Goal: Task Accomplishment & Management: Manage account settings

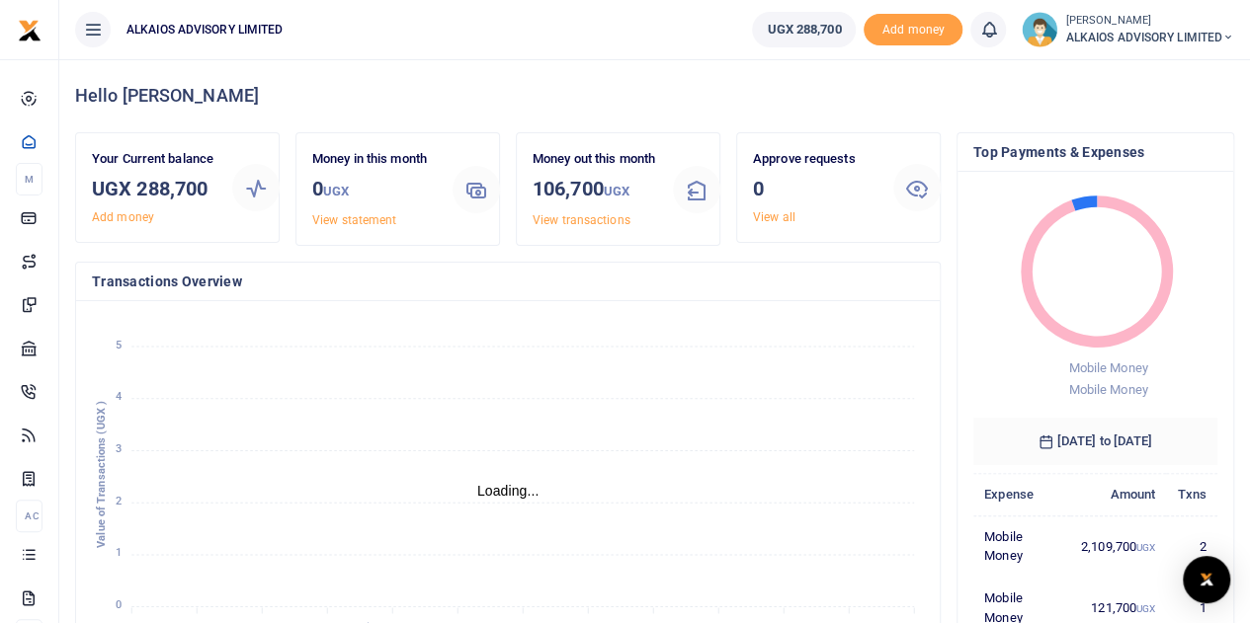
scroll to position [16, 16]
click at [1235, 189] on div "Top Payments & Expenses Mobile Money Mobile Money Mobile Money: 2,109,700 UGX M…" at bounding box center [1094, 403] width 293 height 543
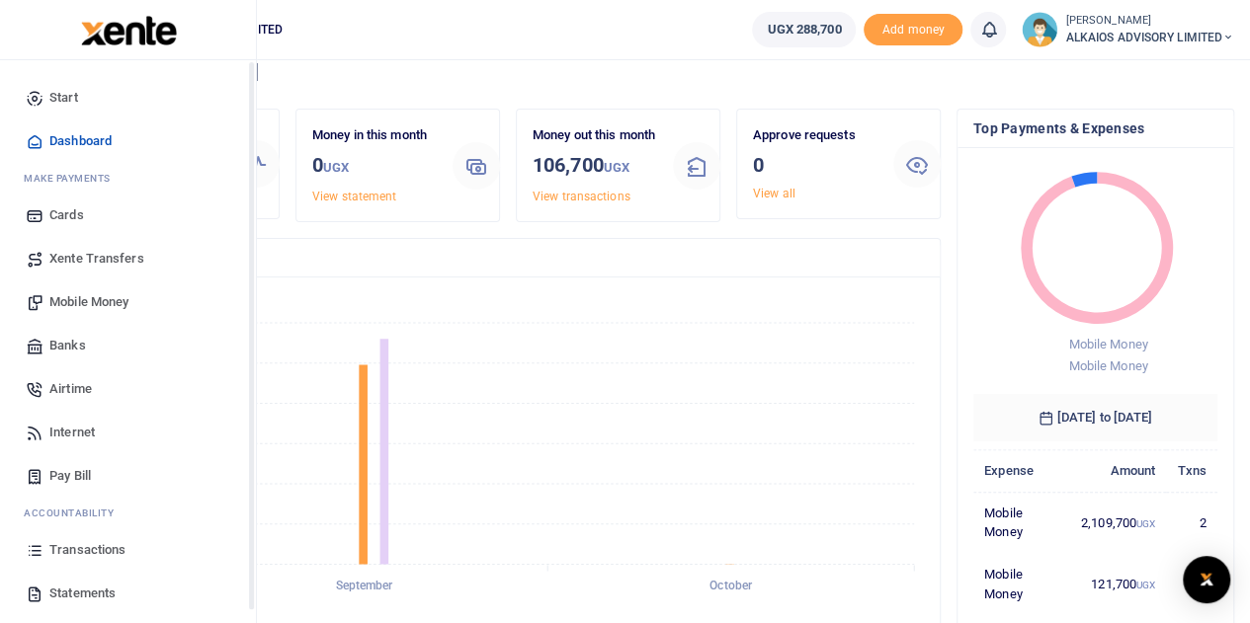
scroll to position [0, 0]
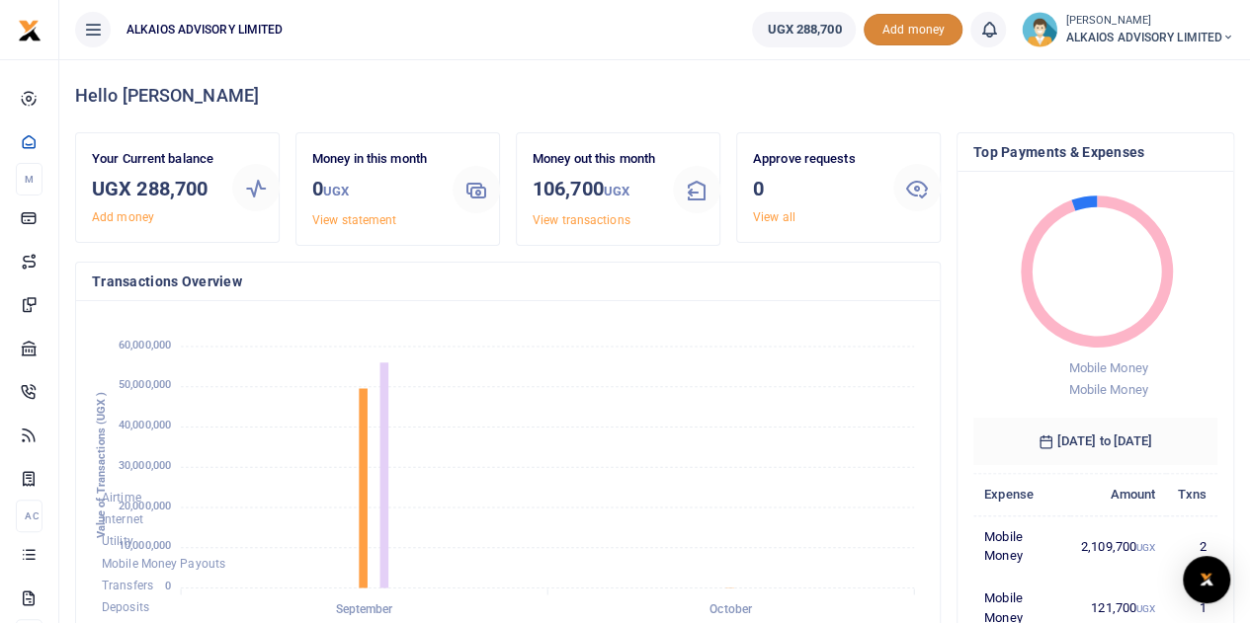
click at [938, 26] on span "Add money" at bounding box center [912, 30] width 99 height 33
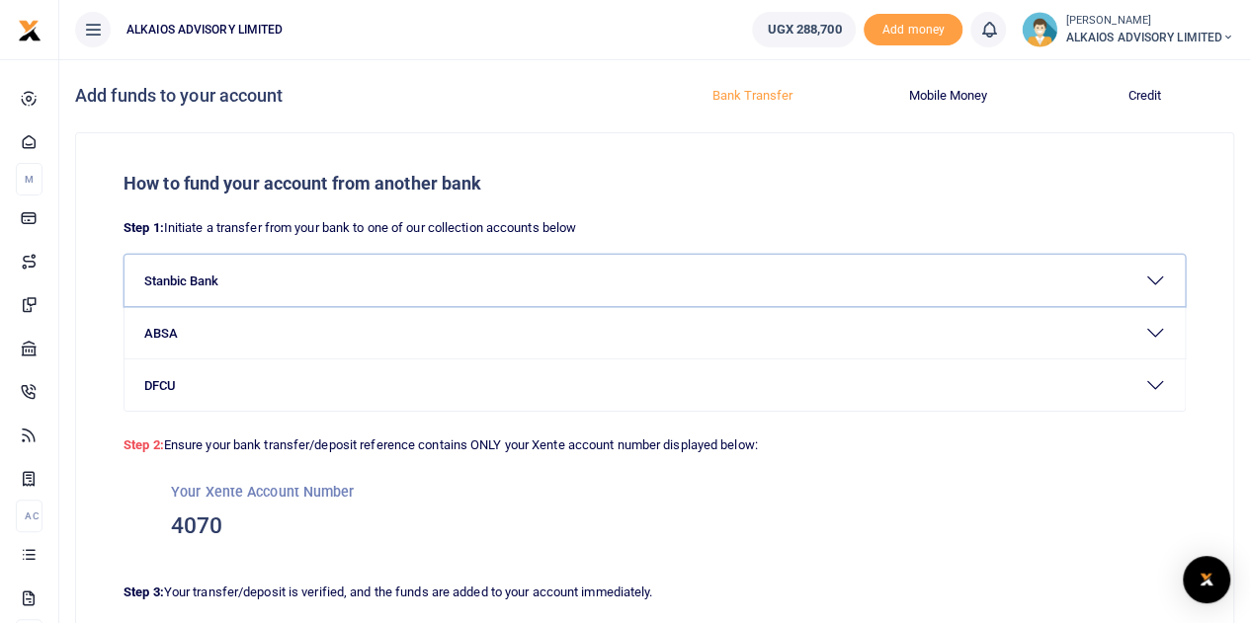
click at [1157, 281] on button "Stanbic Bank" at bounding box center [654, 280] width 1060 height 51
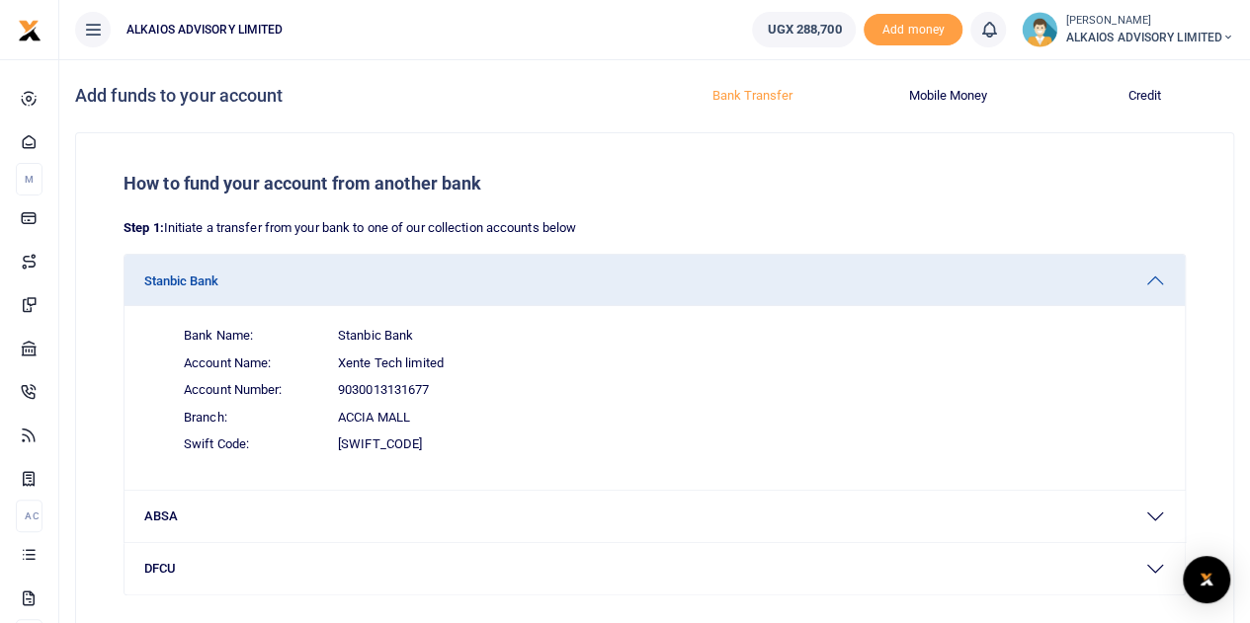
click at [403, 384] on span "9030013131677" at bounding box center [383, 390] width 91 height 20
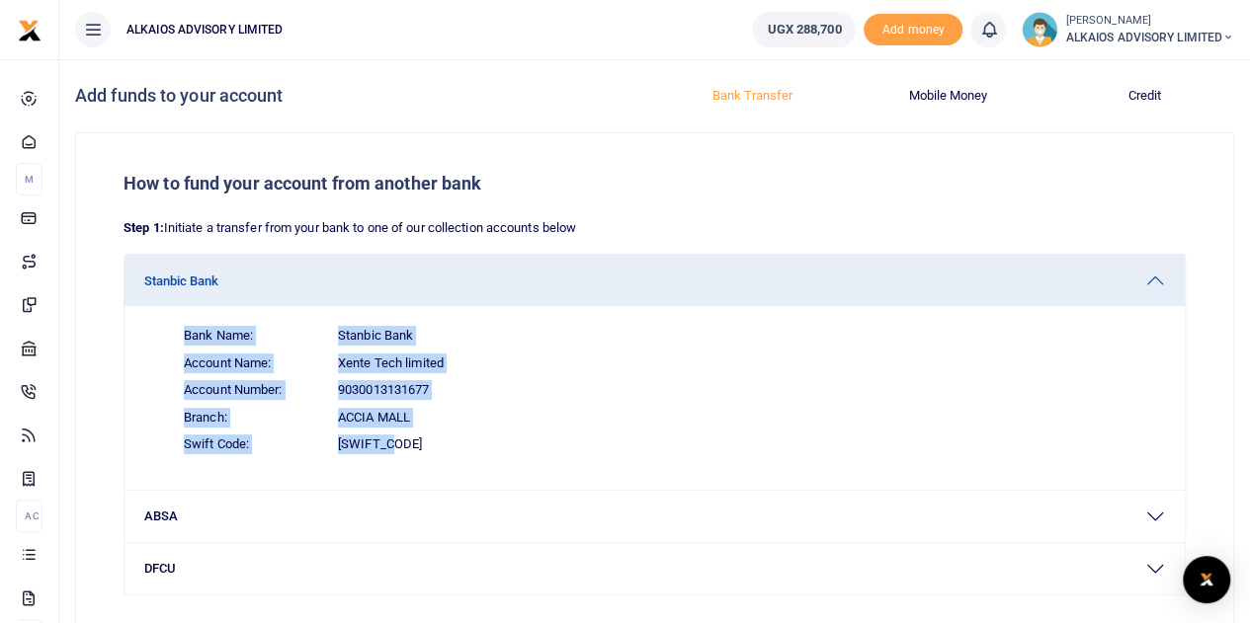
drag, startPoint x: 184, startPoint y: 335, endPoint x: 406, endPoint y: 455, distance: 252.8
click at [406, 455] on div "Bank Name: Stanbic Bank Account Name: Xente Tech limited Account Number: 903001…" at bounding box center [666, 390] width 997 height 136
copy div "Bank Name: Stanbic Bank Account Name: Xente Tech limited Account Number: 903001…"
click at [595, 422] on span "Branch: Accia Mall" at bounding box center [666, 418] width 997 height 28
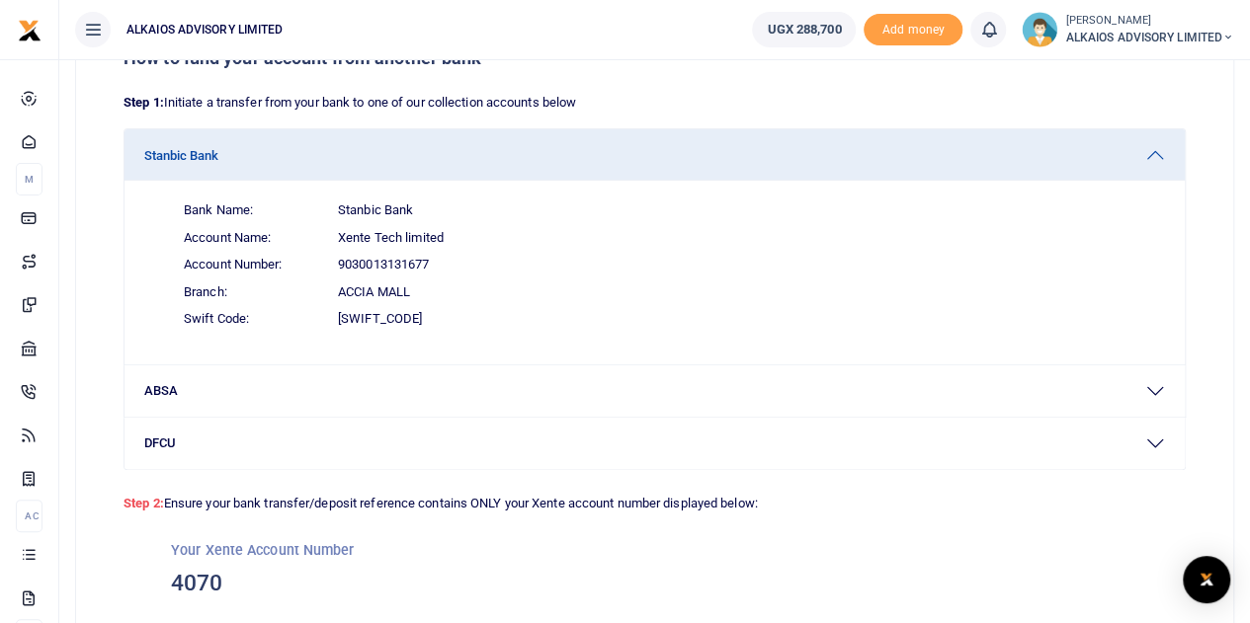
scroll to position [99, 0]
